Goal: Information Seeking & Learning: Learn about a topic

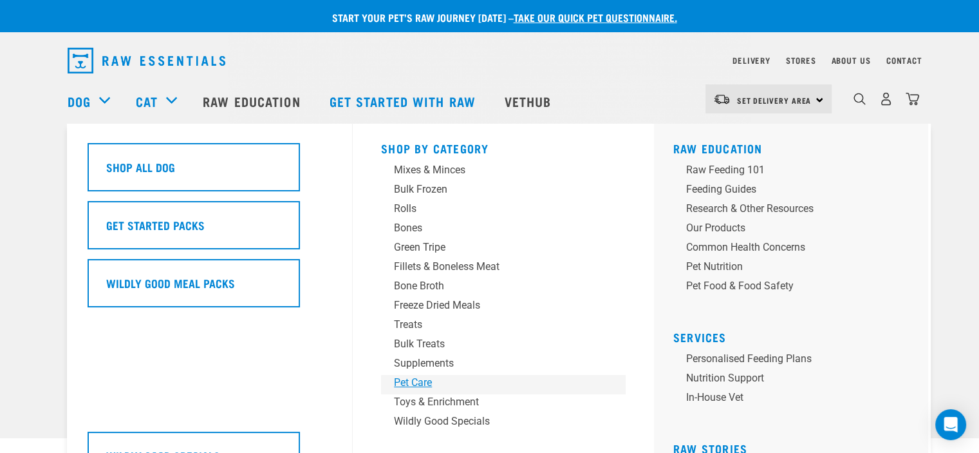
click at [421, 381] on div "Pet Care" at bounding box center [494, 382] width 201 height 15
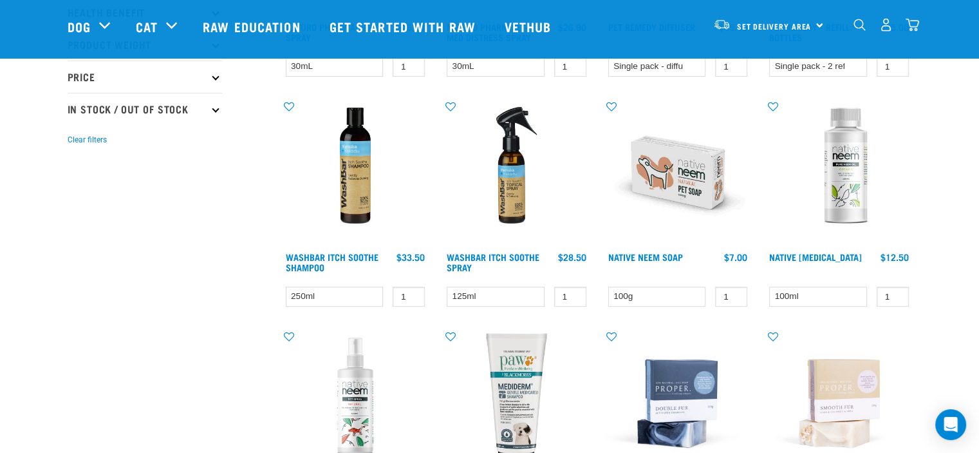
scroll to position [386, 0]
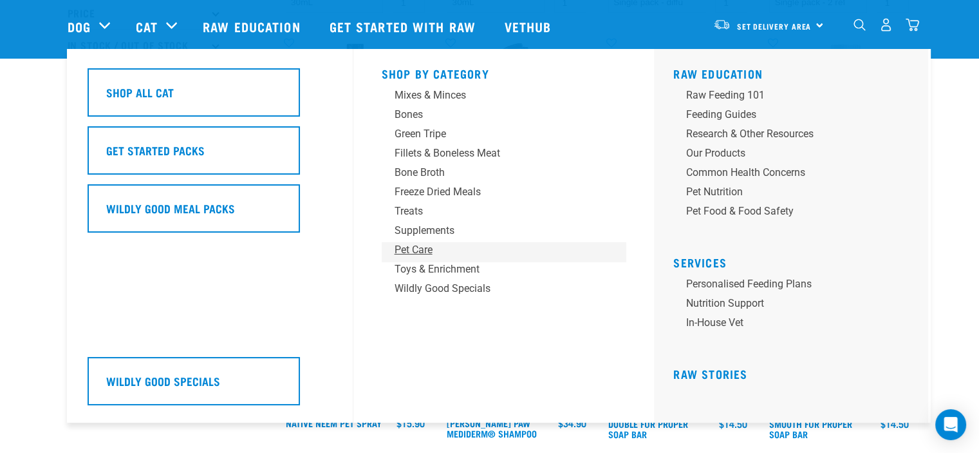
click at [424, 247] on div "Pet Care" at bounding box center [495, 249] width 201 height 15
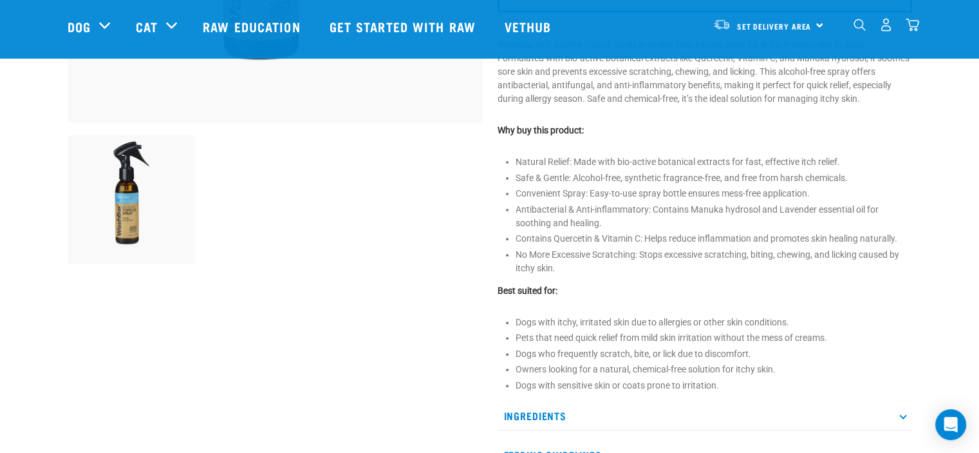
scroll to position [515, 0]
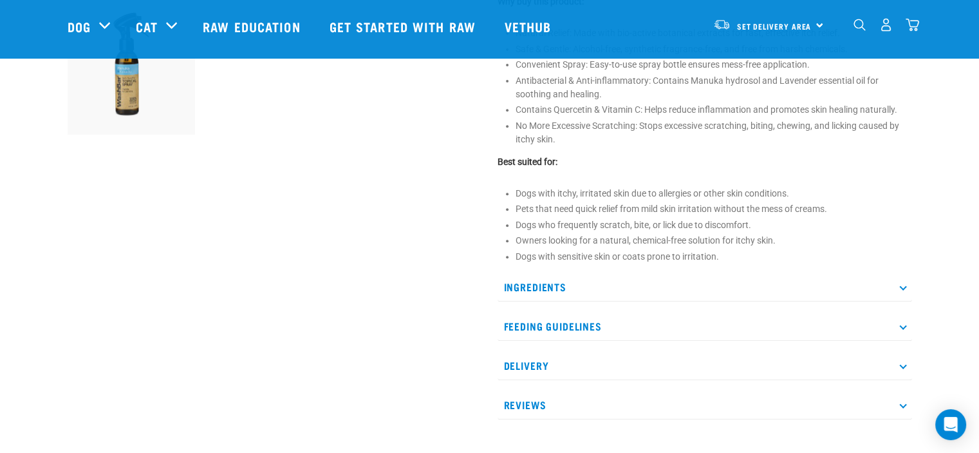
click at [899, 322] on p "Feeding Guidelines" at bounding box center [705, 326] width 415 height 29
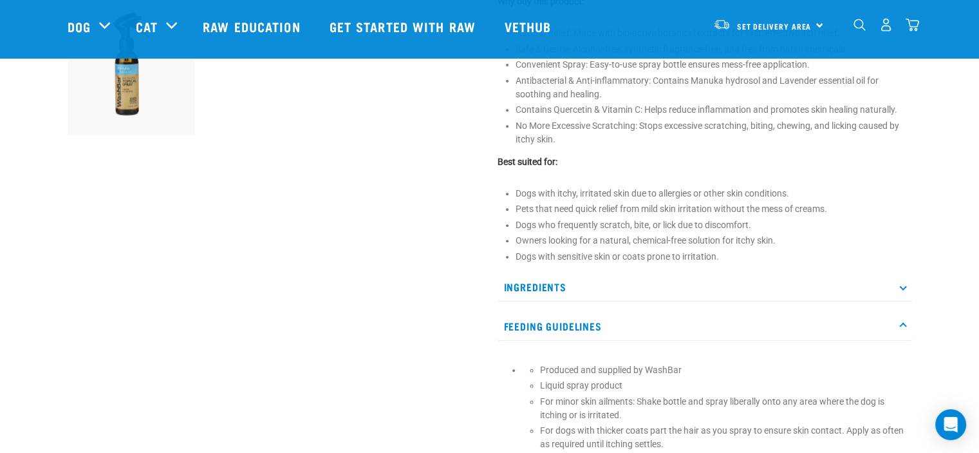
click at [899, 322] on p "Feeding Guidelines" at bounding box center [705, 326] width 415 height 29
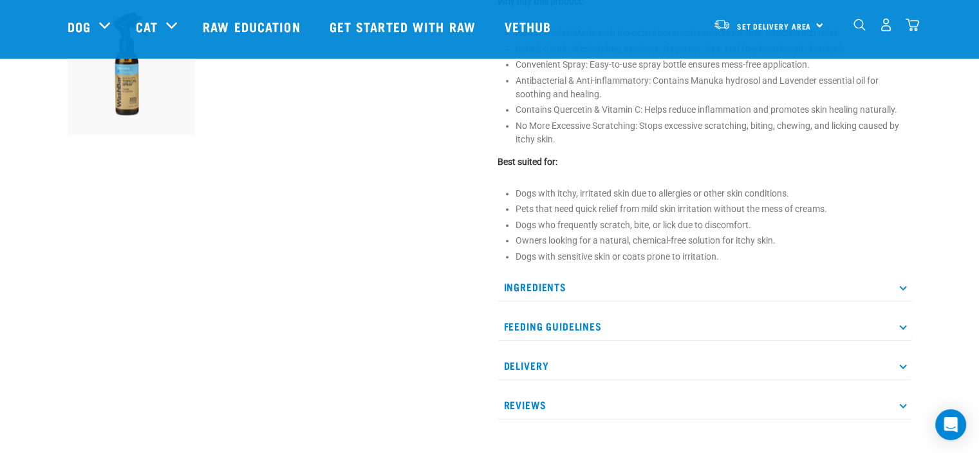
click at [907, 326] on p "Feeding Guidelines" at bounding box center [705, 326] width 415 height 29
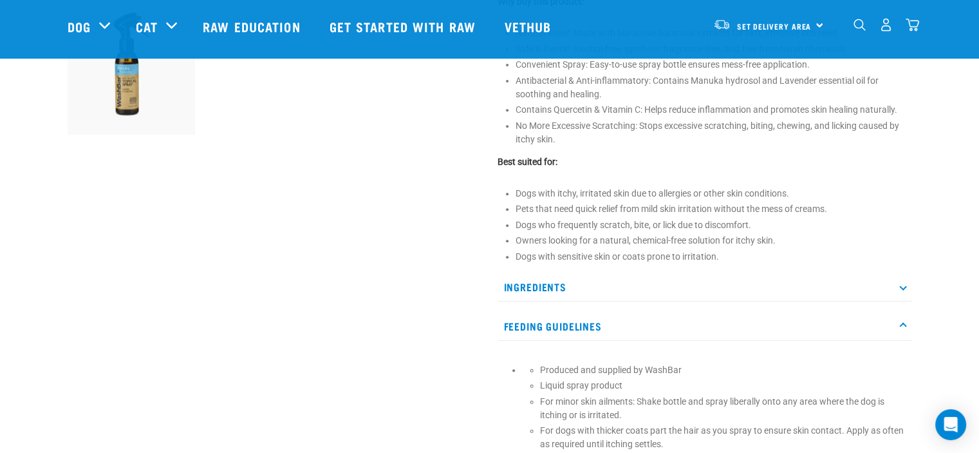
click at [907, 326] on p "Feeding Guidelines" at bounding box center [705, 326] width 415 height 29
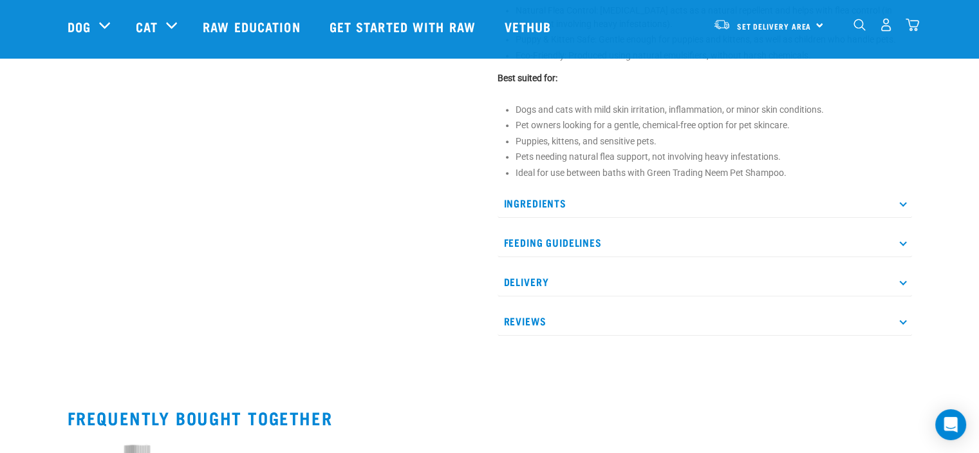
scroll to position [644, 0]
